Goal: Navigation & Orientation: Find specific page/section

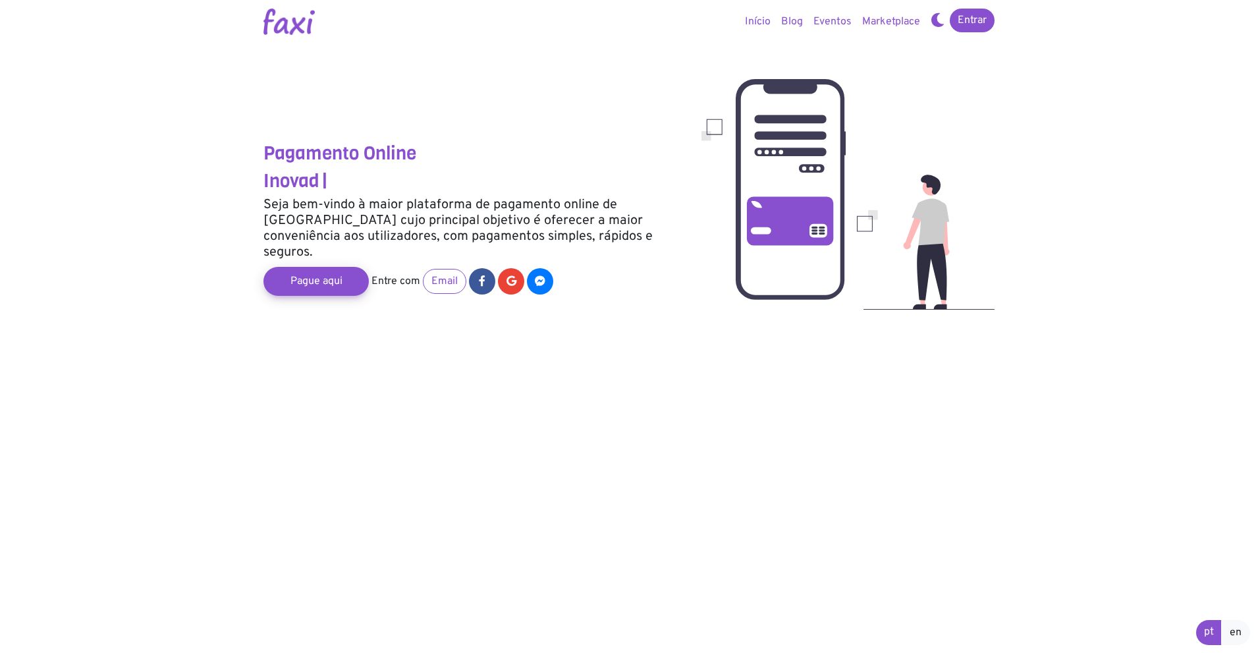
click at [887, 23] on link "Marketplace" at bounding box center [891, 22] width 68 height 26
